Goal: Task Accomplishment & Management: Manage account settings

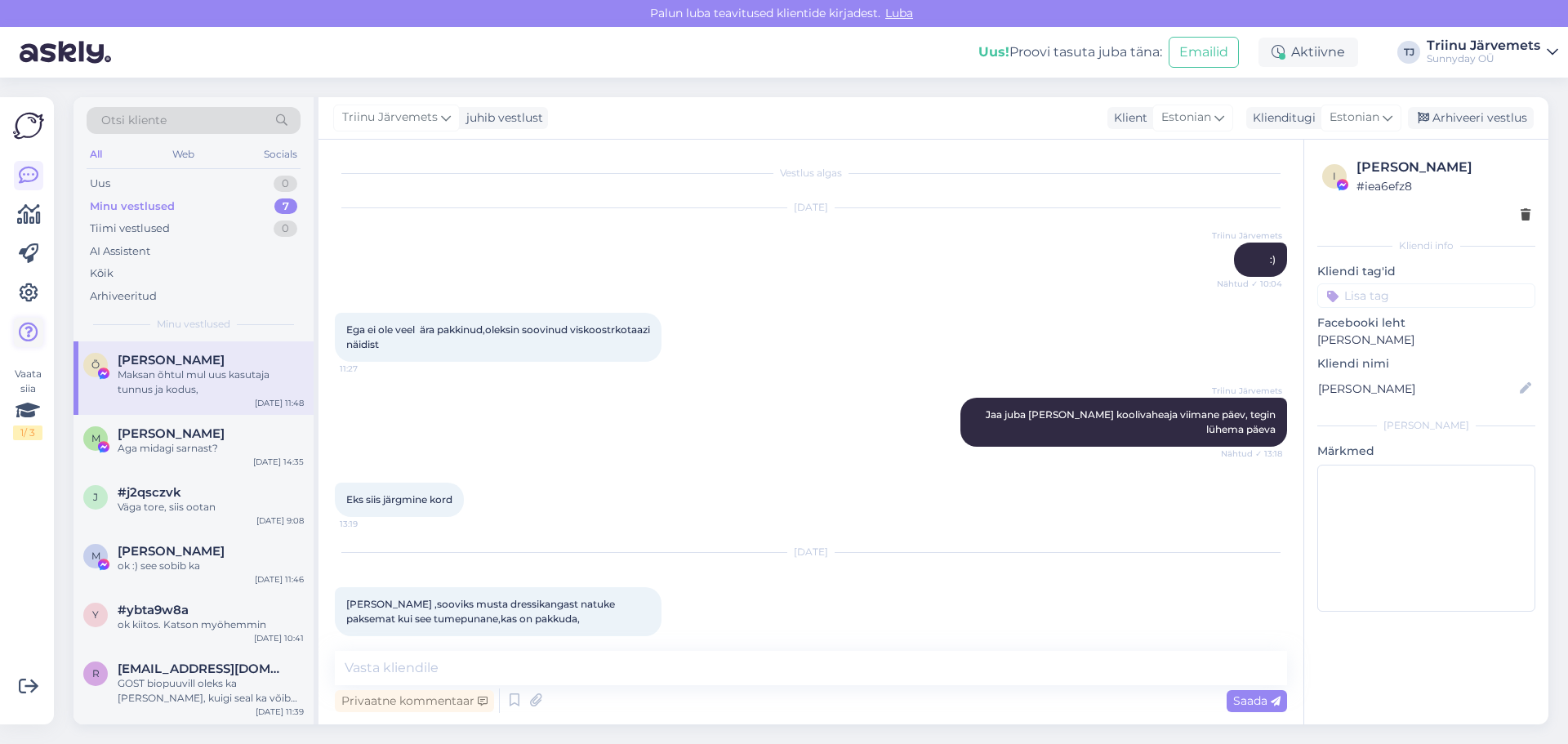
scroll to position [6160, 0]
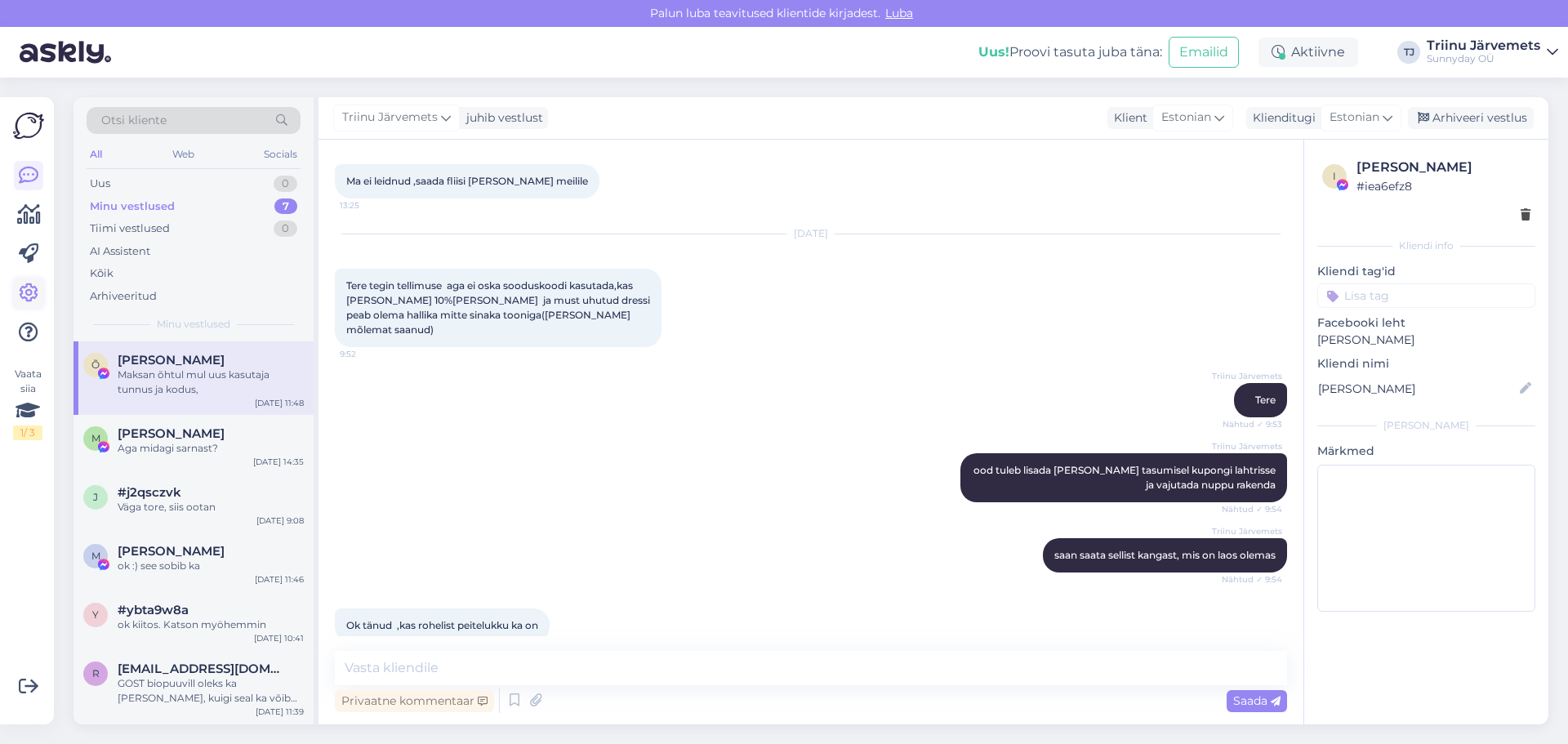
click at [25, 293] on icon at bounding box center [29, 293] width 20 height 20
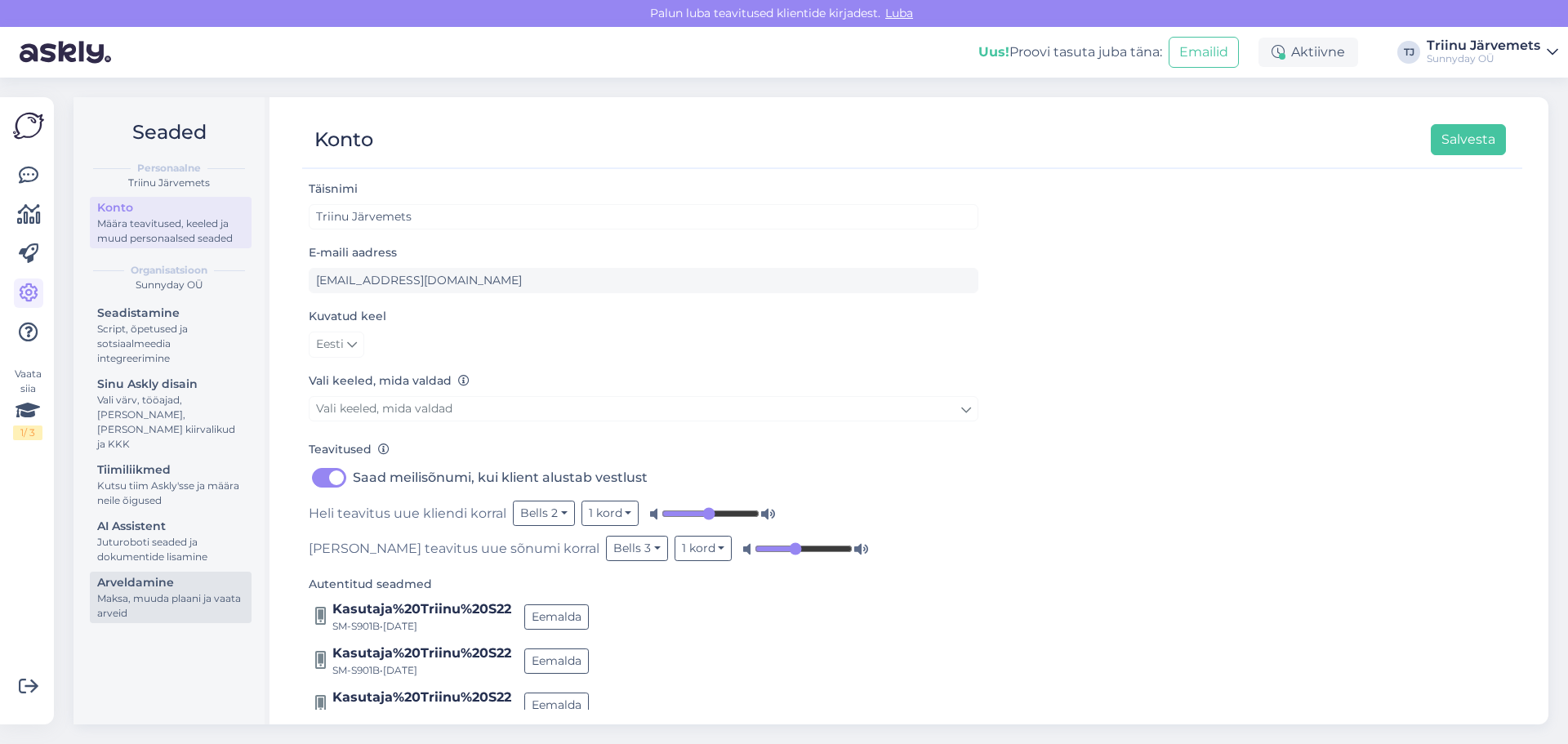
click at [161, 575] on div "Arveldamine" at bounding box center [171, 582] width 147 height 17
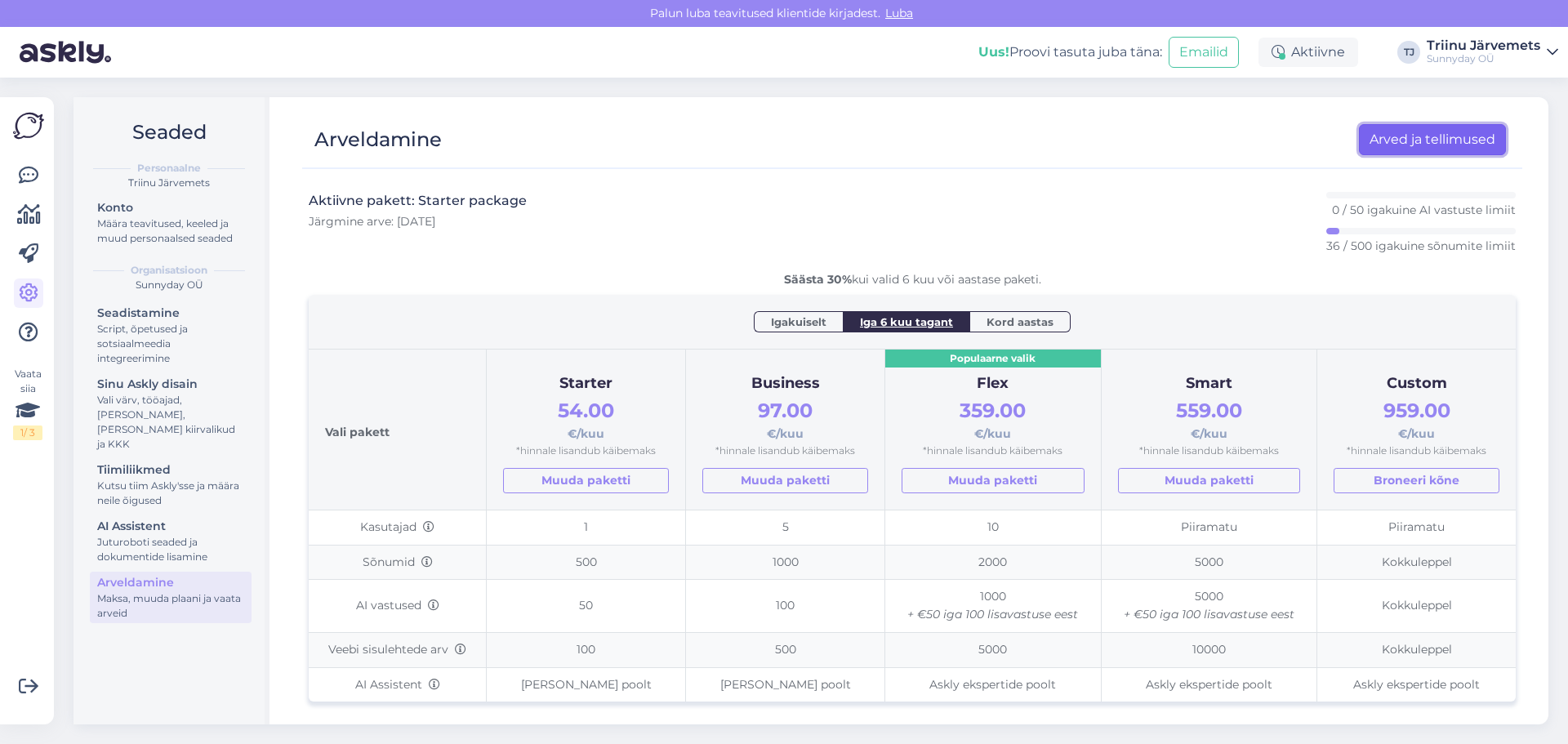
click at [1398, 129] on link "Arved ja tellimused" at bounding box center [1432, 139] width 147 height 31
click at [22, 125] on img at bounding box center [28, 125] width 31 height 31
click at [33, 183] on icon at bounding box center [29, 176] width 20 height 20
